Goal: Find specific page/section: Find specific page/section

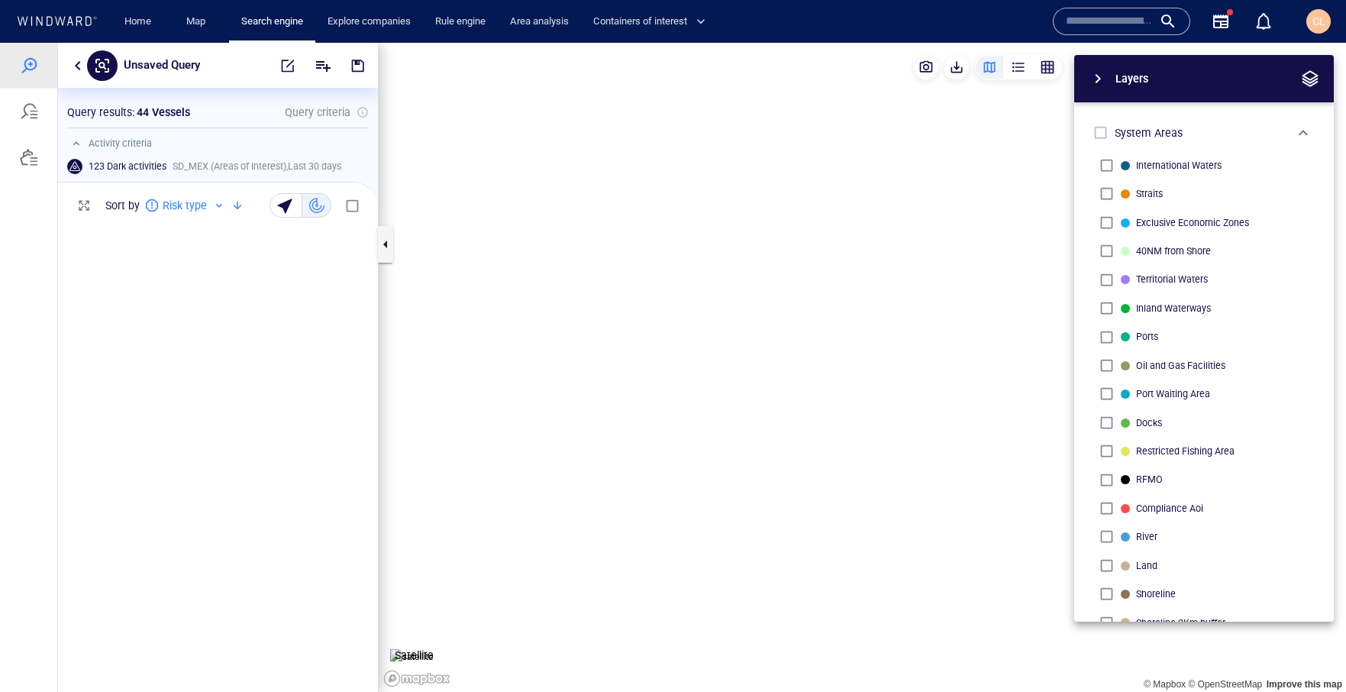
scroll to position [659, 0]
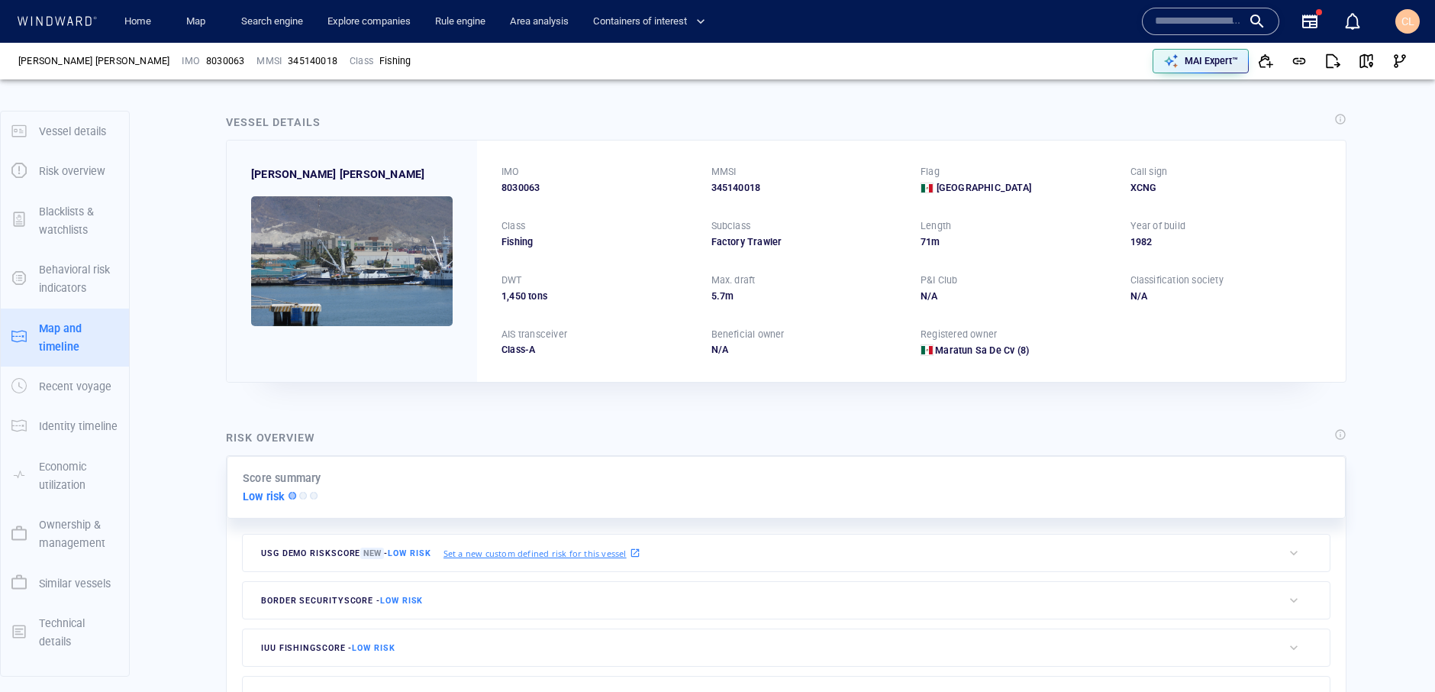
scroll to position [63, 0]
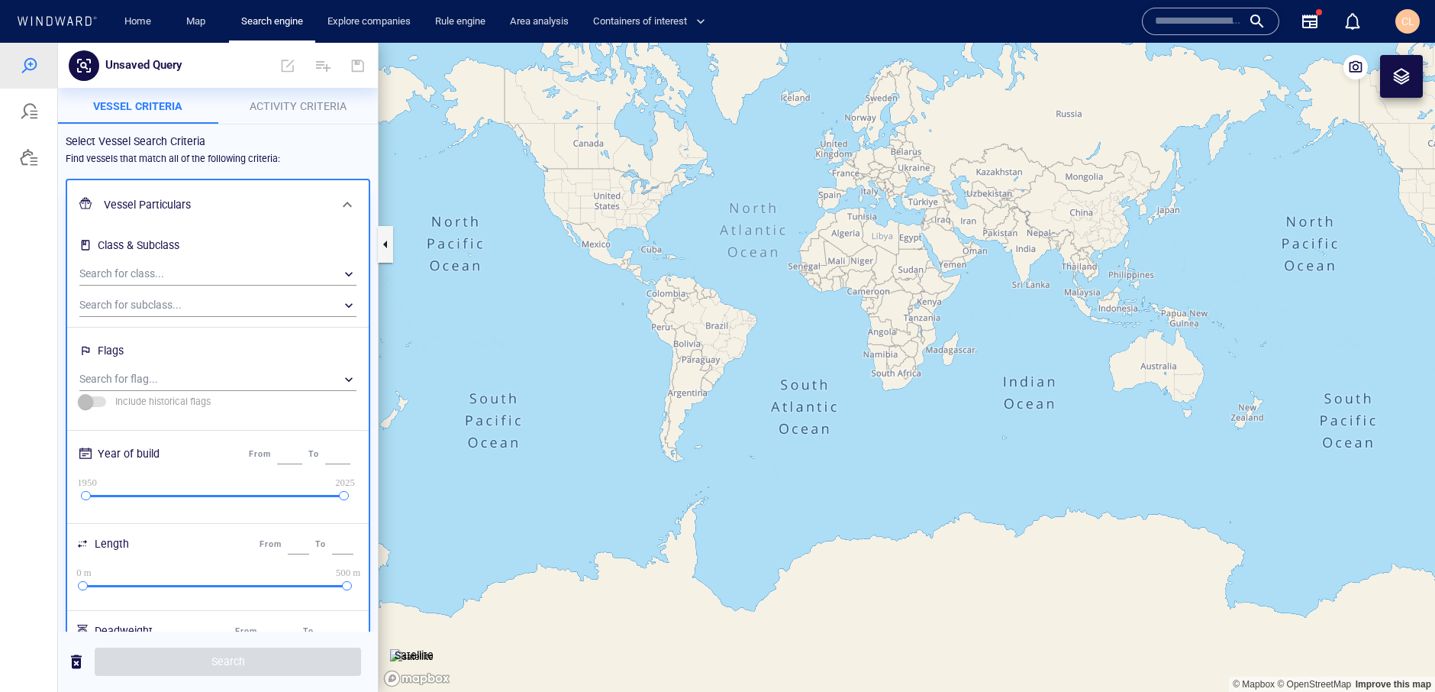
drag, startPoint x: 512, startPoint y: 251, endPoint x: 583, endPoint y: 222, distance: 77.4
click at [583, 222] on canvas "Map" at bounding box center [907, 367] width 1057 height 649
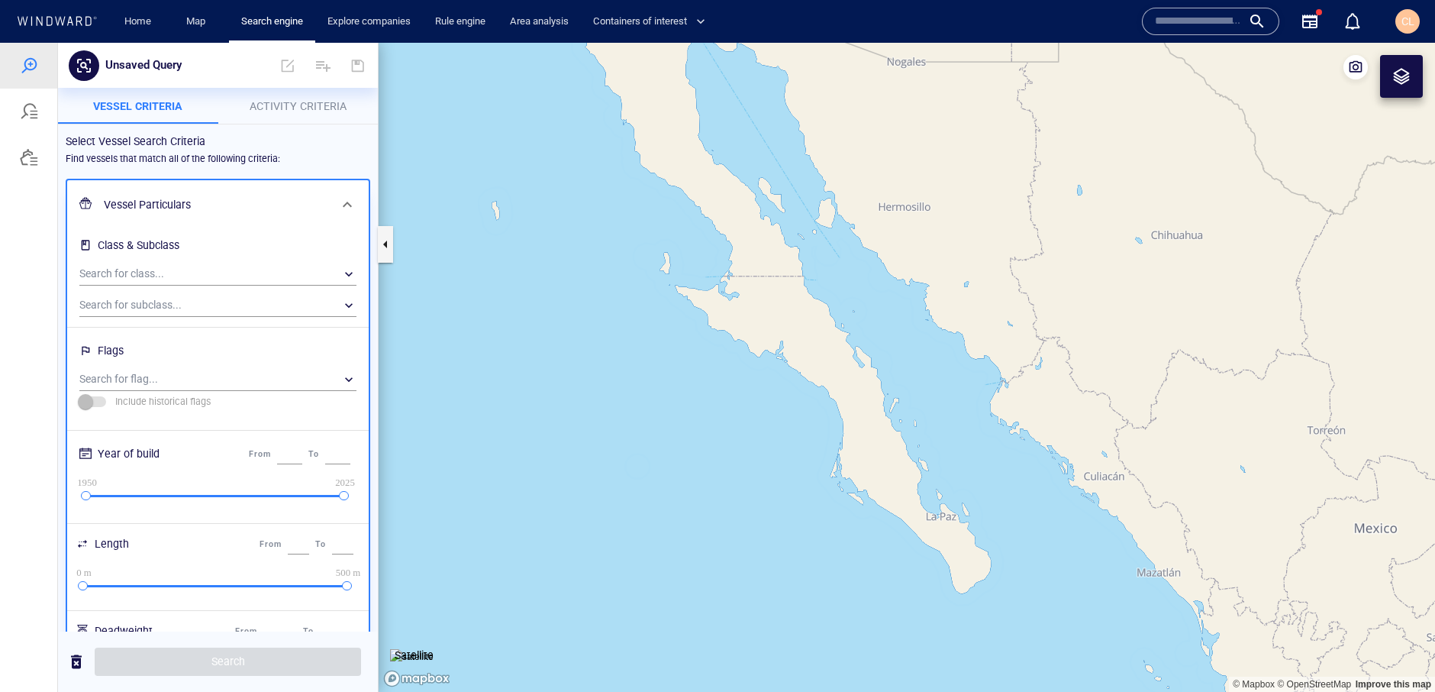
drag, startPoint x: 569, startPoint y: 96, endPoint x: 612, endPoint y: 263, distance: 172.6
click at [612, 263] on canvas "Map" at bounding box center [907, 367] width 1057 height 649
